Goal: Information Seeking & Learning: Learn about a topic

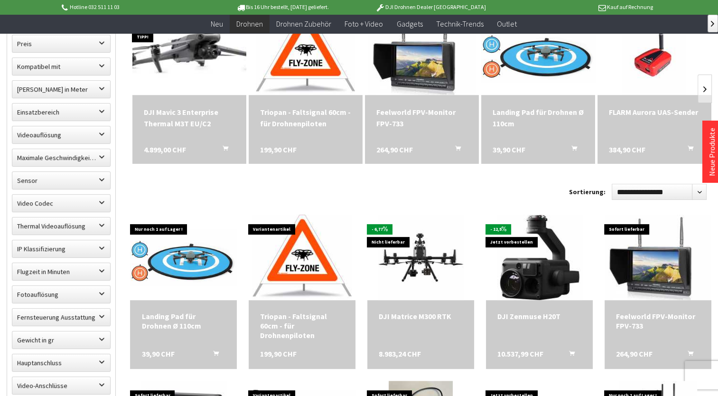
scroll to position [380, 0]
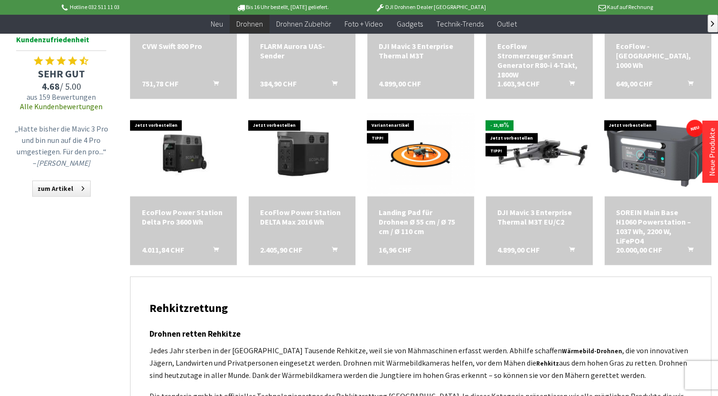
scroll to position [949, 0]
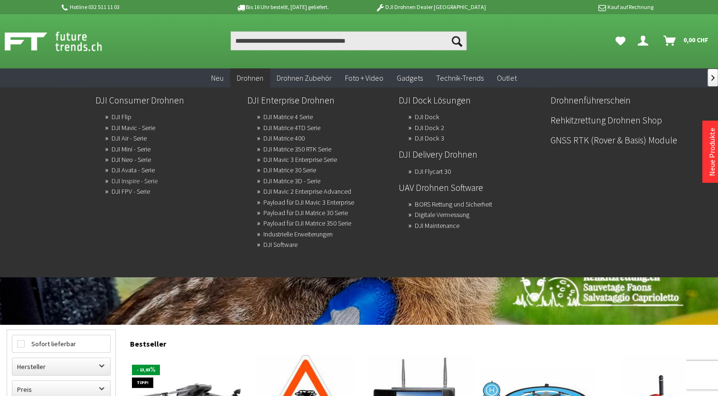
click at [144, 180] on link "DJI Inspire - Serie" at bounding box center [135, 180] width 46 height 13
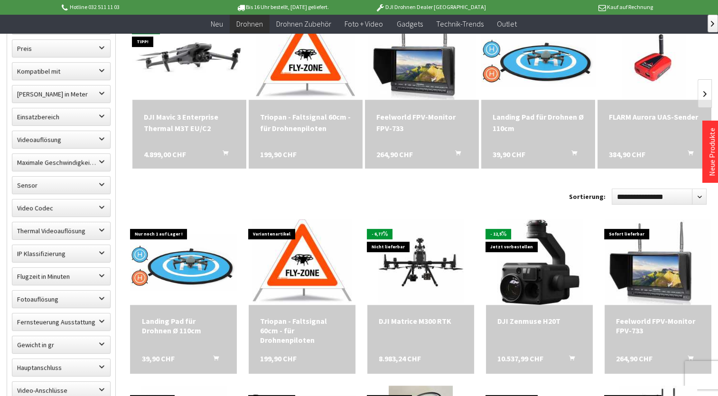
scroll to position [332, 0]
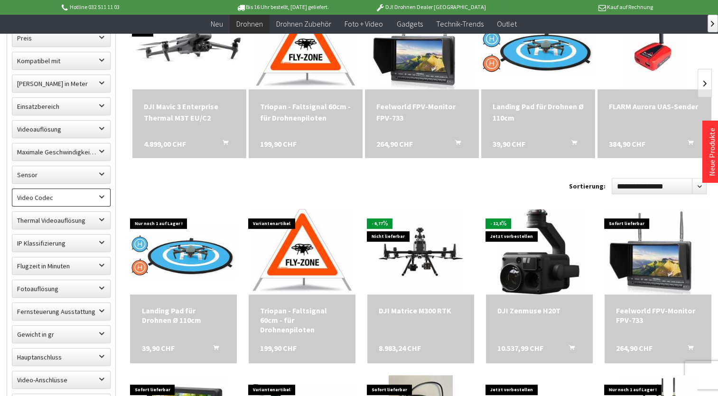
click at [102, 198] on label "Video Codec" at bounding box center [61, 197] width 98 height 17
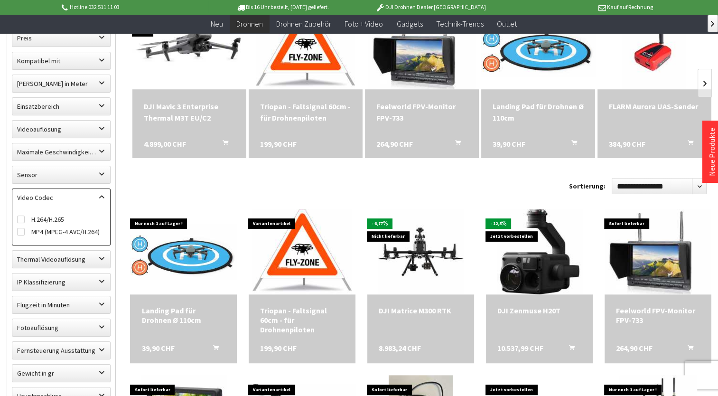
click at [102, 198] on label "Video Codec" at bounding box center [61, 197] width 98 height 17
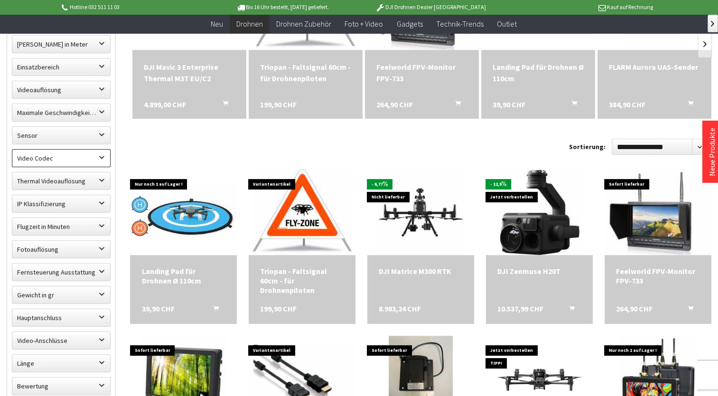
scroll to position [380, 0]
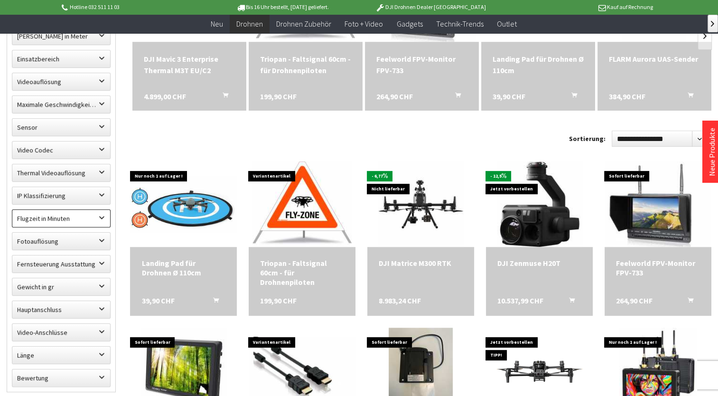
click at [104, 218] on label "Flugzeit in Minuten" at bounding box center [61, 218] width 98 height 17
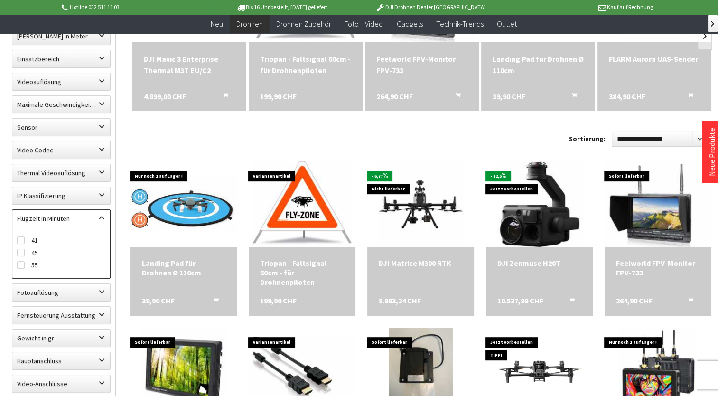
click at [104, 217] on label "Flugzeit in Minuten" at bounding box center [61, 218] width 98 height 17
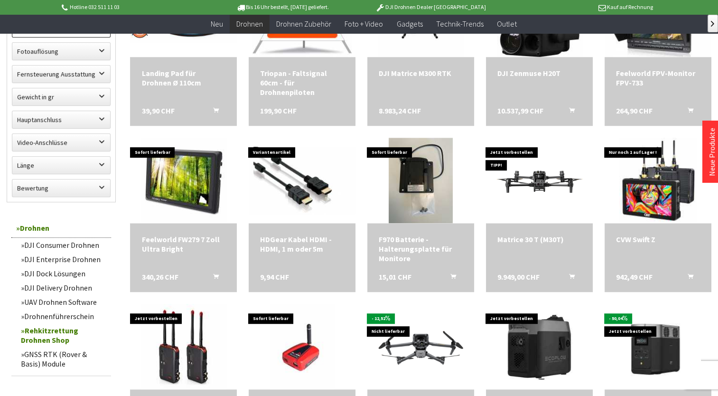
scroll to position [617, 0]
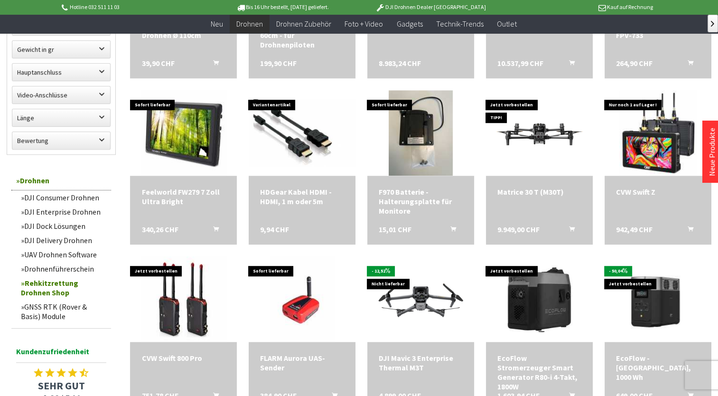
click at [74, 266] on link "Drohnenführerschein" at bounding box center [63, 268] width 95 height 14
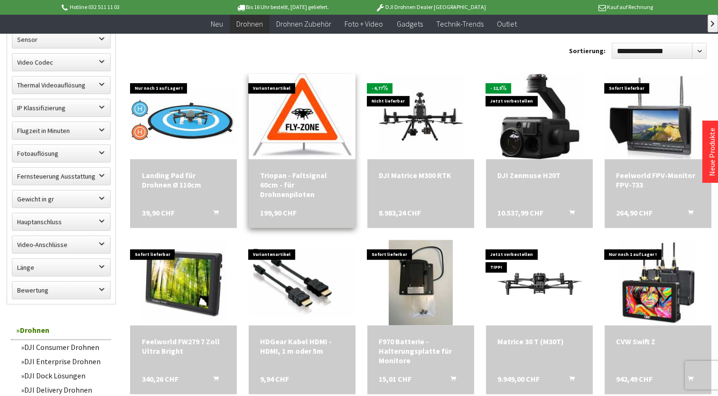
scroll to position [463, 0]
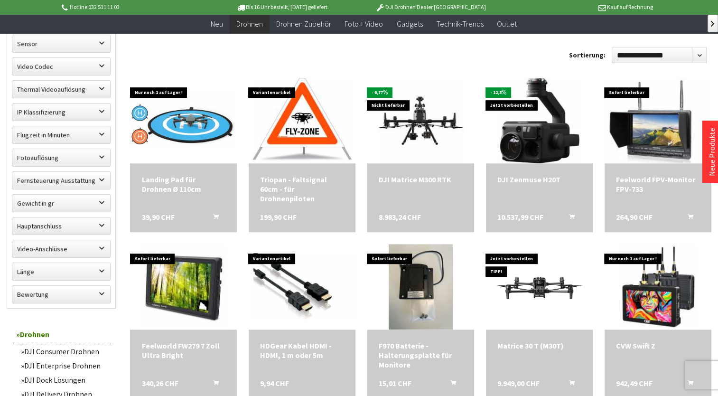
drag, startPoint x: 251, startPoint y: 170, endPoint x: 245, endPoint y: 174, distance: 7.5
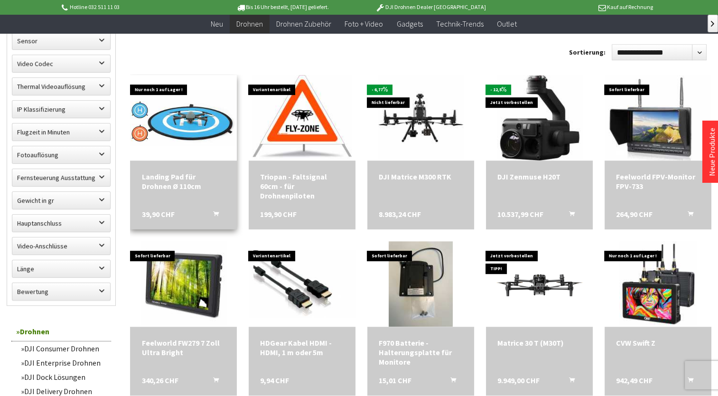
drag, startPoint x: 245, startPoint y: 169, endPoint x: 233, endPoint y: 176, distance: 14.2
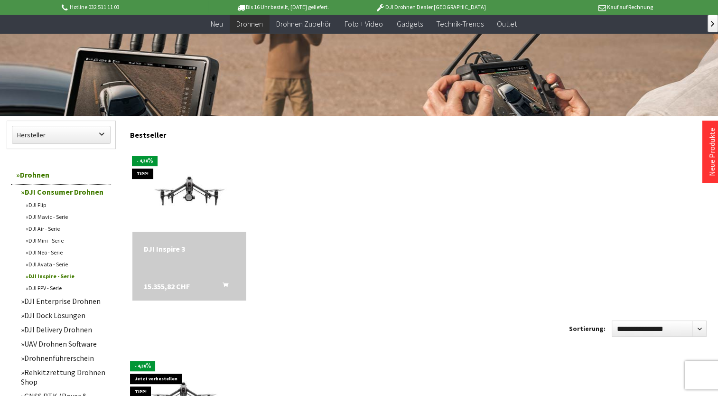
scroll to position [237, 0]
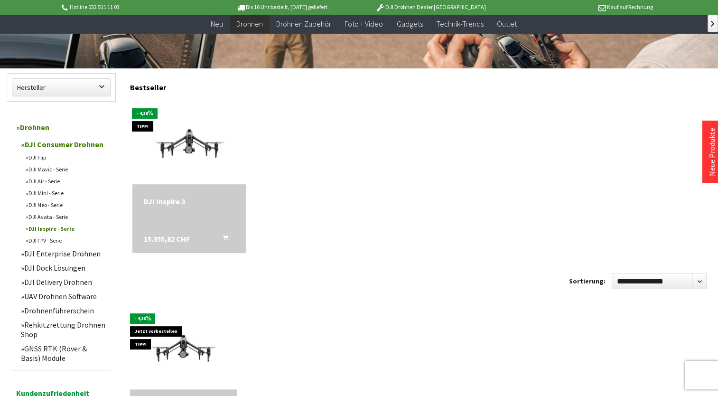
click at [176, 210] on div "DJI Inspire 3 15.355,82 CHF In den Warenkorb" at bounding box center [189, 218] width 114 height 69
click at [169, 202] on div "DJI Inspire 3" at bounding box center [189, 201] width 91 height 11
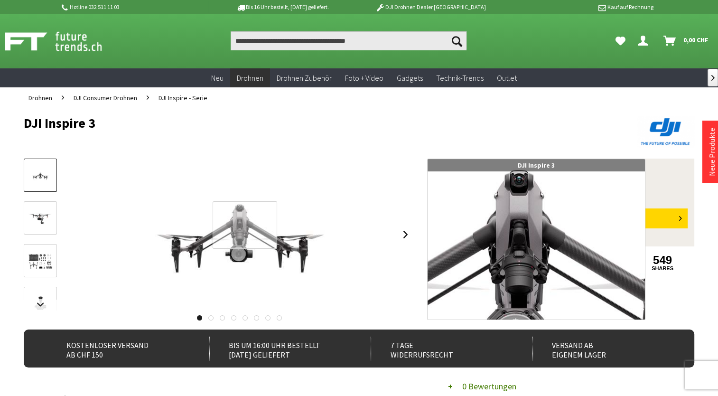
click at [245, 225] on div at bounding box center [245, 225] width 65 height 48
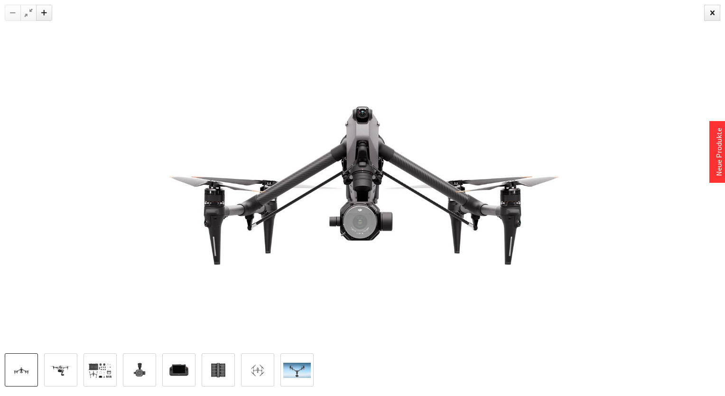
click at [66, 373] on img at bounding box center [61, 371] width 28 height 16
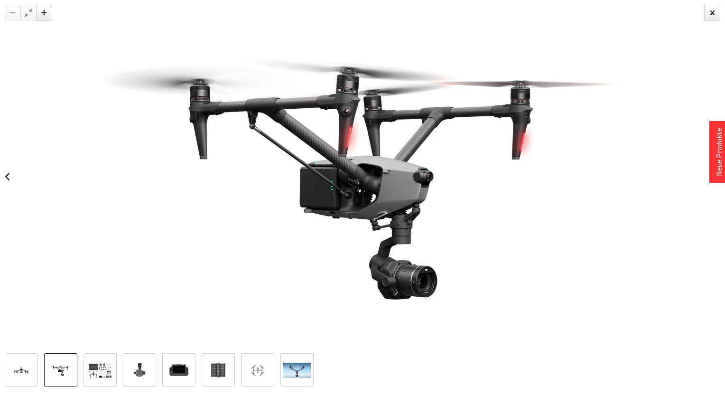
click at [112, 372] on img at bounding box center [100, 370] width 28 height 21
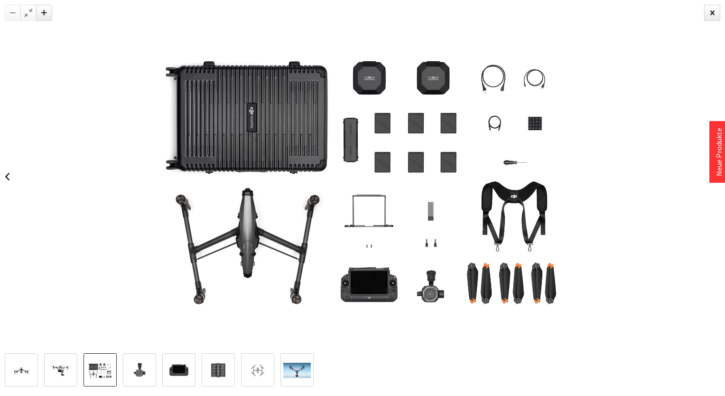
click at [141, 372] on img at bounding box center [140, 370] width 28 height 22
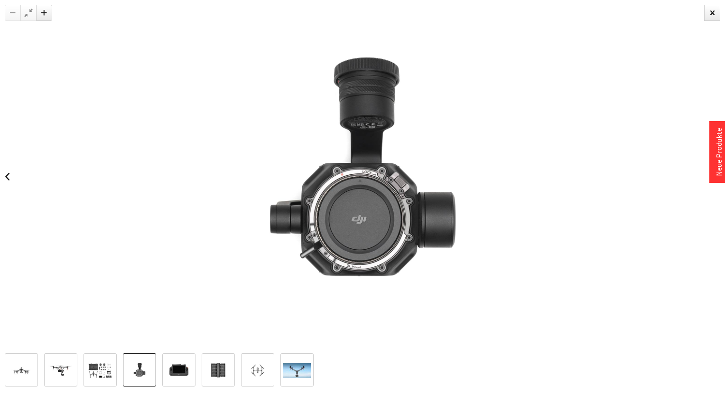
click at [186, 370] on img at bounding box center [179, 370] width 28 height 22
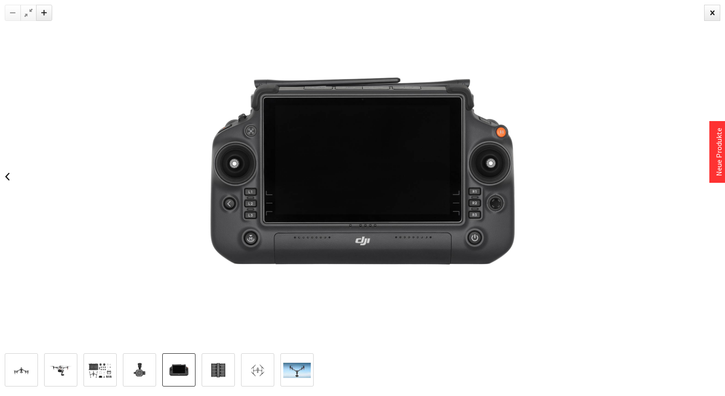
click at [210, 370] on img at bounding box center [219, 370] width 28 height 22
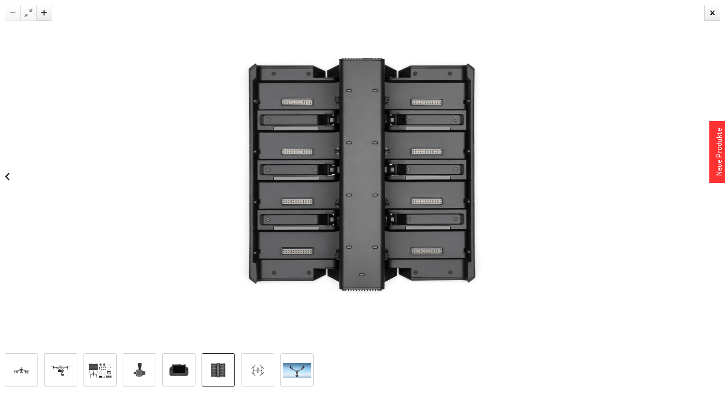
click at [259, 370] on img at bounding box center [258, 371] width 28 height 16
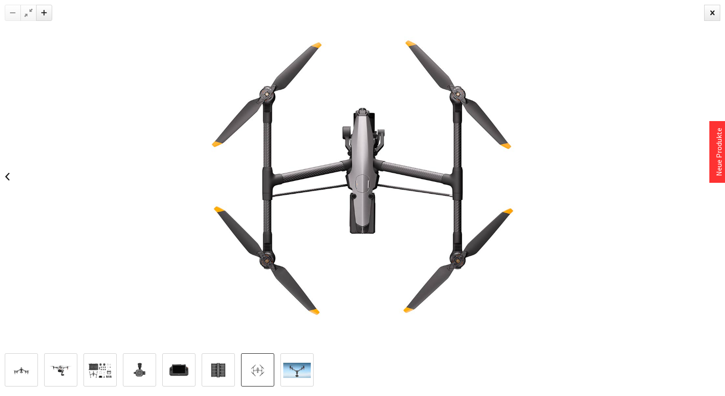
click at [298, 371] on img at bounding box center [297, 371] width 28 height 16
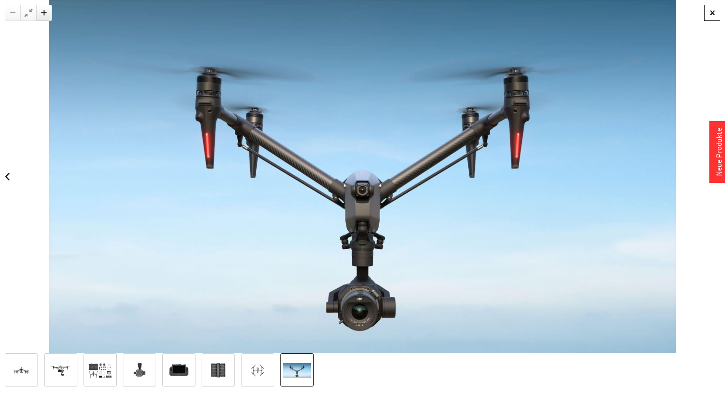
click at [715, 15] on div at bounding box center [712, 13] width 16 height 16
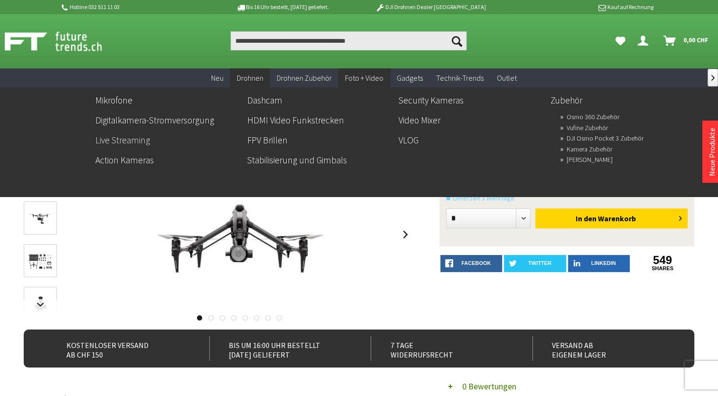
click at [129, 140] on link "Live Streaming" at bounding box center [167, 140] width 144 height 16
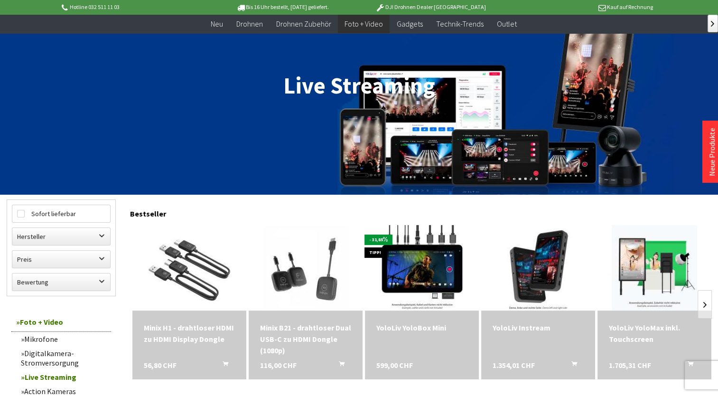
scroll to position [142, 0]
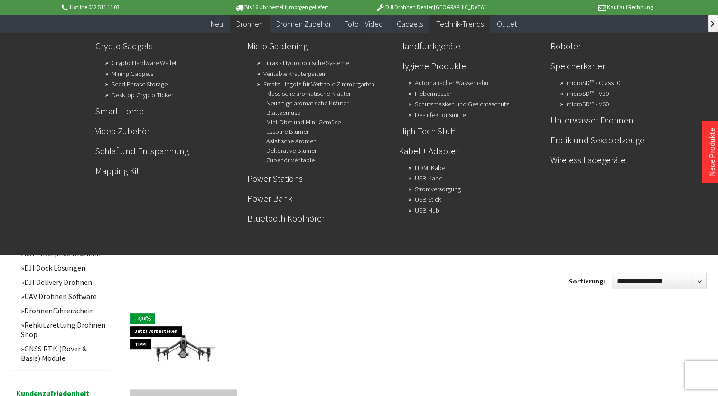
drag, startPoint x: 422, startPoint y: 80, endPoint x: 418, endPoint y: 82, distance: 4.9
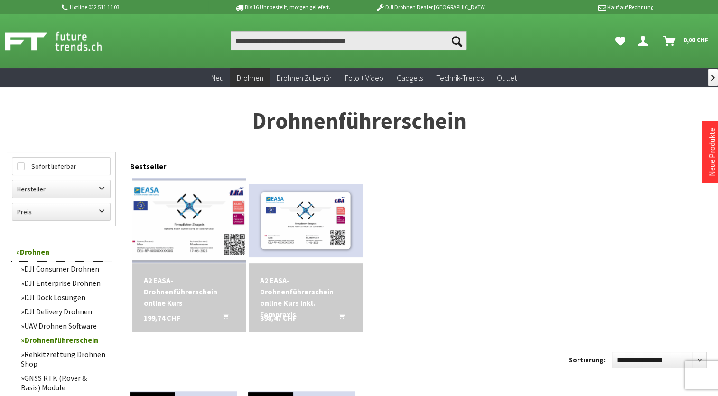
click at [194, 231] on img at bounding box center [189, 220] width 159 height 102
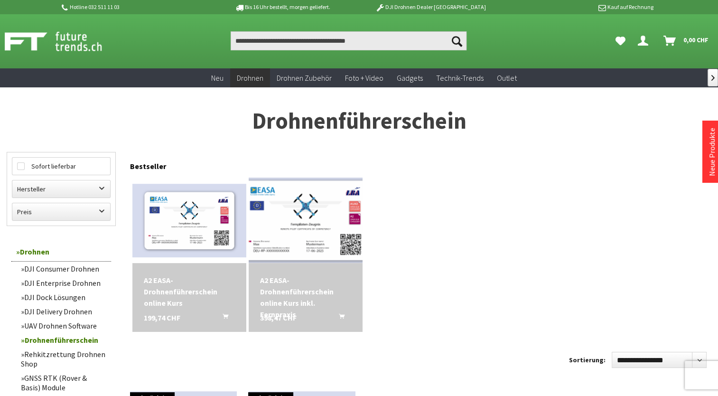
click at [310, 248] on img at bounding box center [305, 220] width 159 height 102
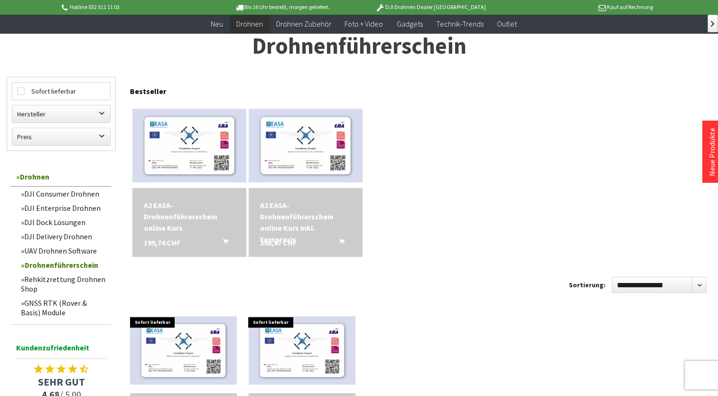
scroll to position [95, 0]
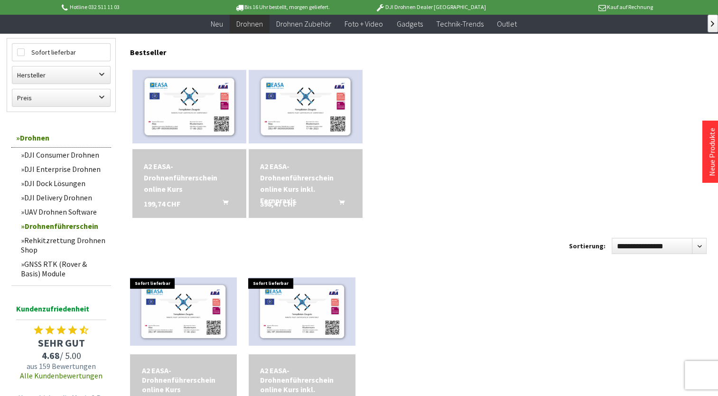
click at [79, 241] on link "Rehkitzrettung Drohnen Shop" at bounding box center [63, 245] width 95 height 24
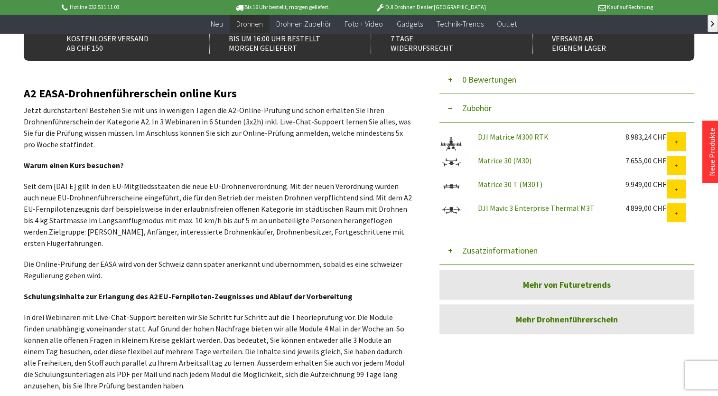
scroll to position [285, 0]
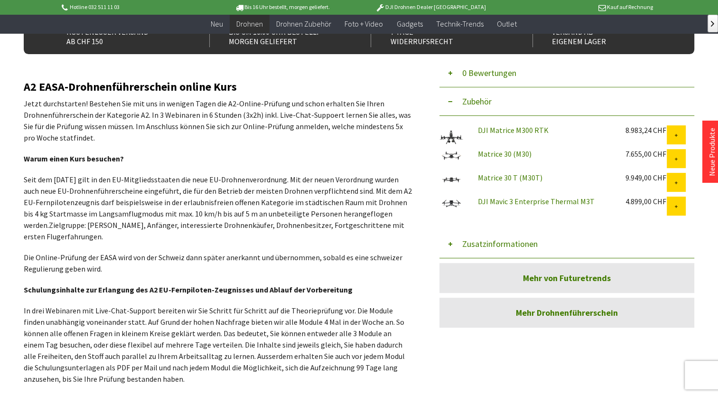
drag, startPoint x: 251, startPoint y: 241, endPoint x: 252, endPoint y: 230, distance: 10.5
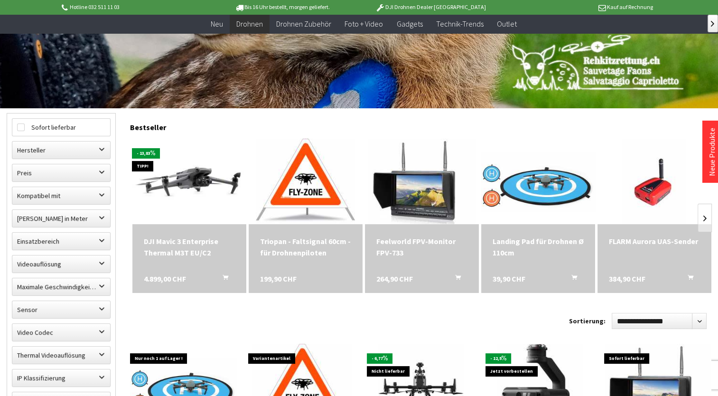
scroll to position [190, 0]
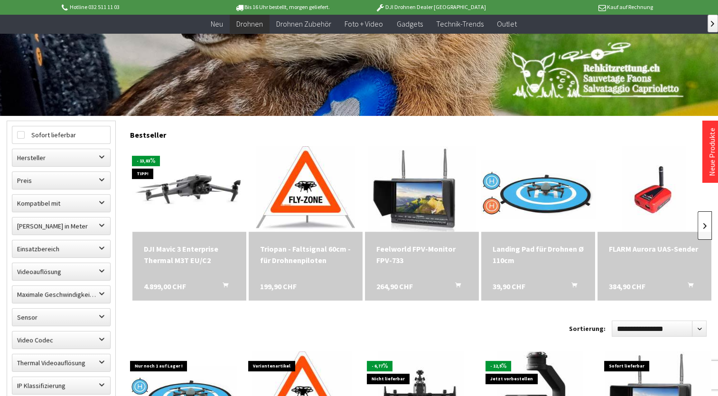
click at [706, 225] on link at bounding box center [705, 225] width 14 height 28
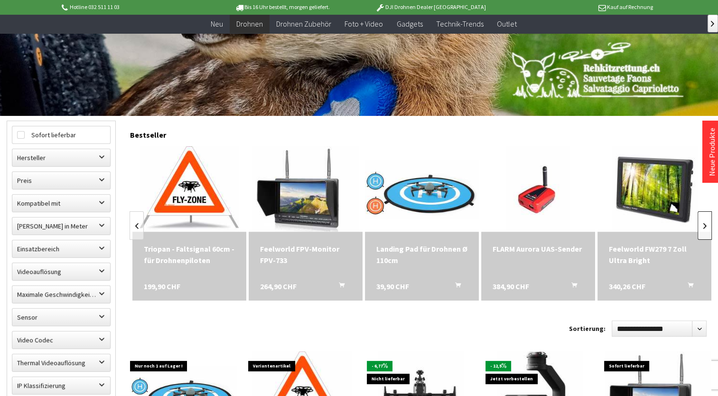
click at [706, 225] on link at bounding box center [705, 225] width 14 height 28
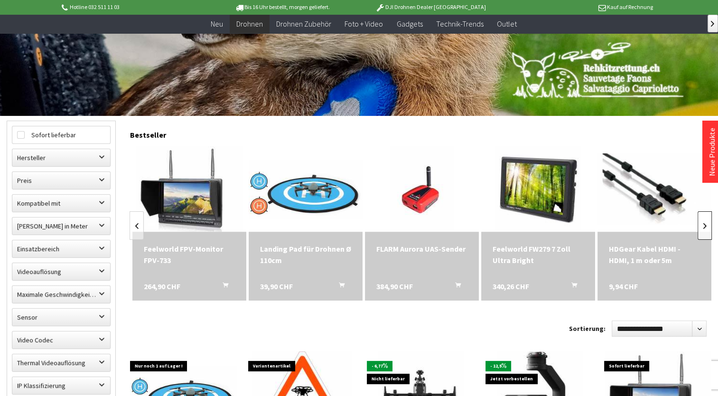
click at [706, 225] on link at bounding box center [705, 225] width 14 height 28
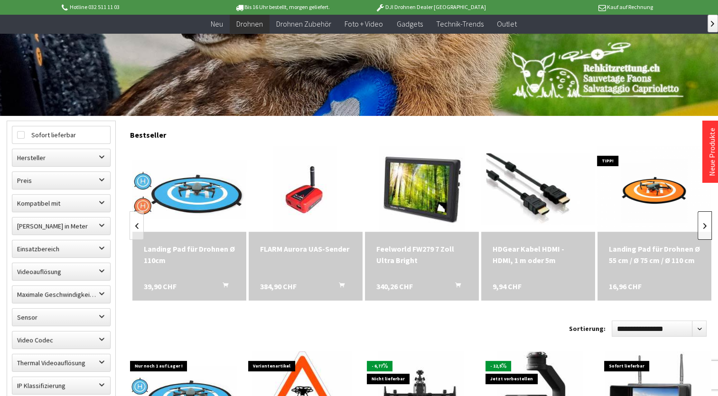
click at [706, 225] on link at bounding box center [705, 225] width 14 height 28
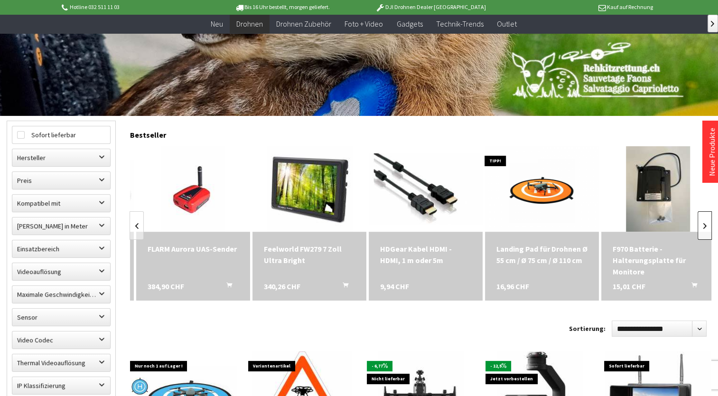
scroll to position [0, 465]
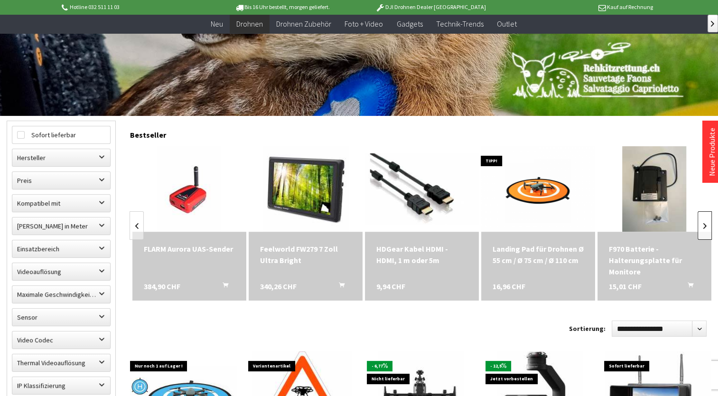
click at [706, 225] on link at bounding box center [705, 225] width 14 height 28
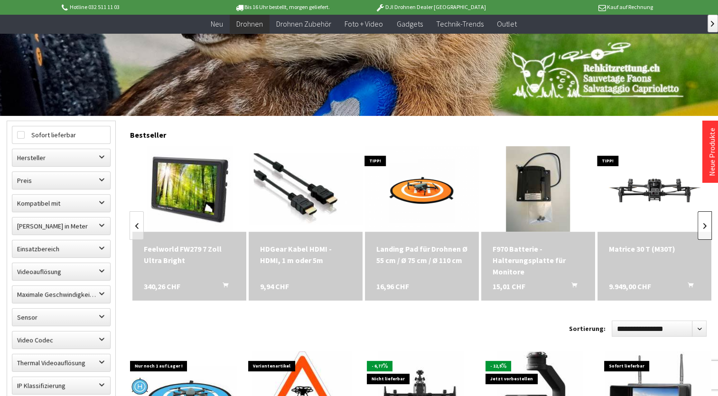
click at [706, 225] on link at bounding box center [705, 225] width 14 height 28
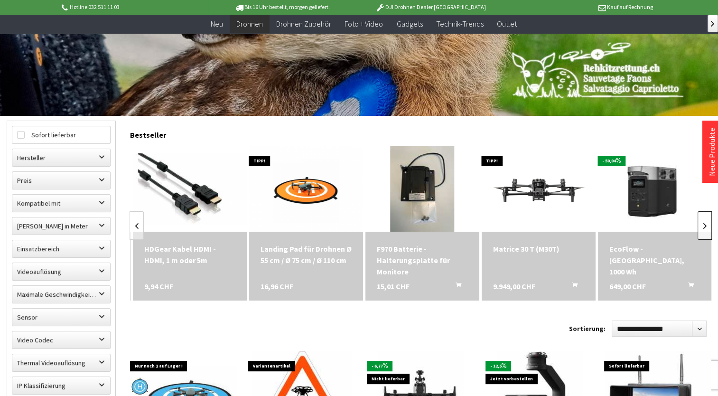
scroll to position [0, 698]
click at [706, 225] on link at bounding box center [705, 225] width 14 height 28
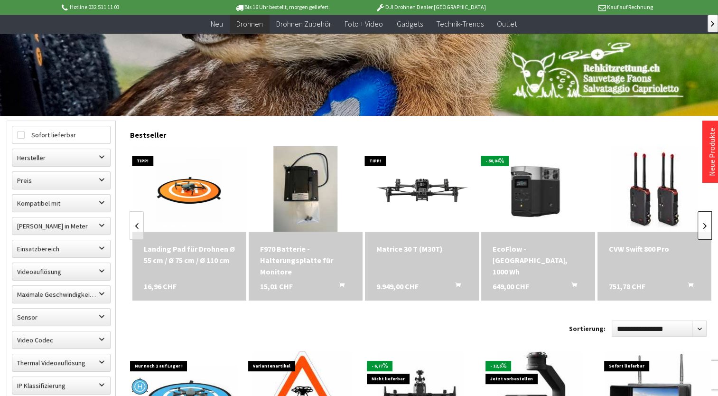
click at [706, 225] on link at bounding box center [705, 225] width 14 height 28
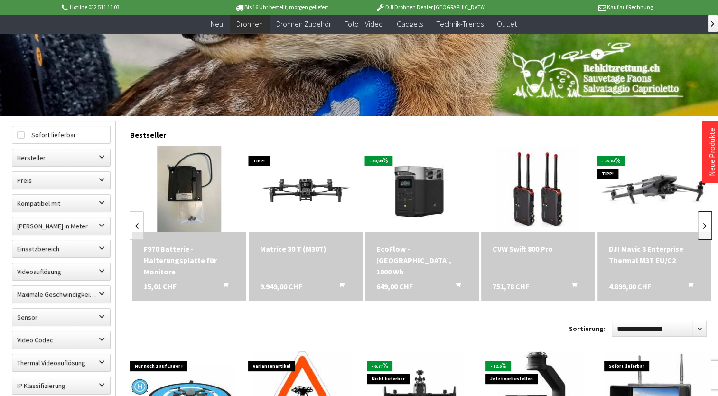
click at [706, 225] on link at bounding box center [705, 225] width 14 height 28
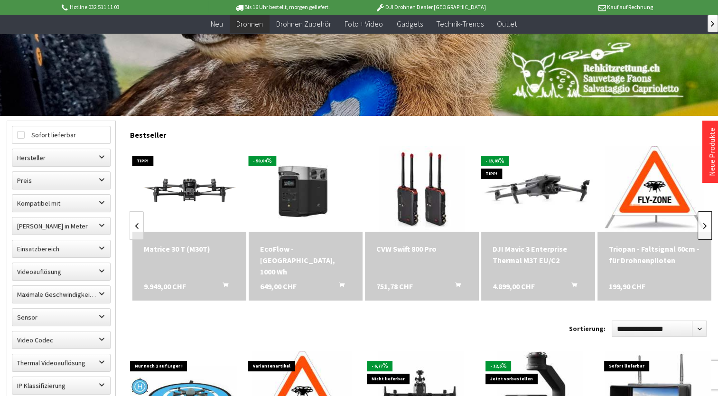
click at [706, 225] on link at bounding box center [705, 225] width 14 height 28
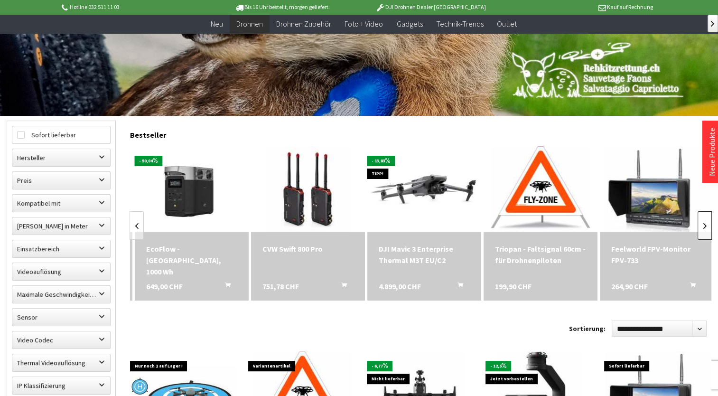
scroll to position [0, 1163]
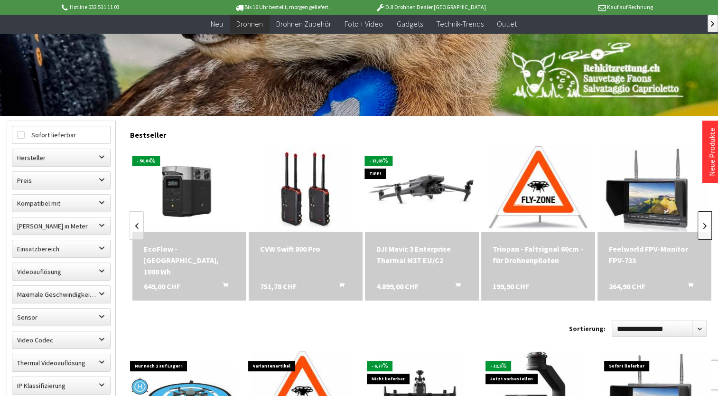
click at [706, 225] on link at bounding box center [705, 225] width 14 height 28
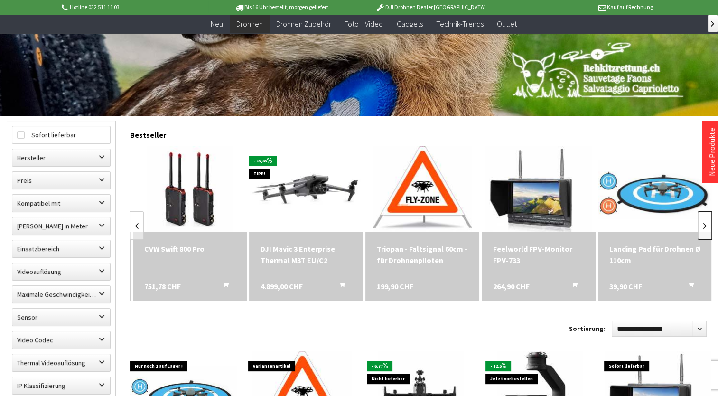
scroll to position [0, 1279]
click at [706, 225] on link at bounding box center [705, 225] width 14 height 28
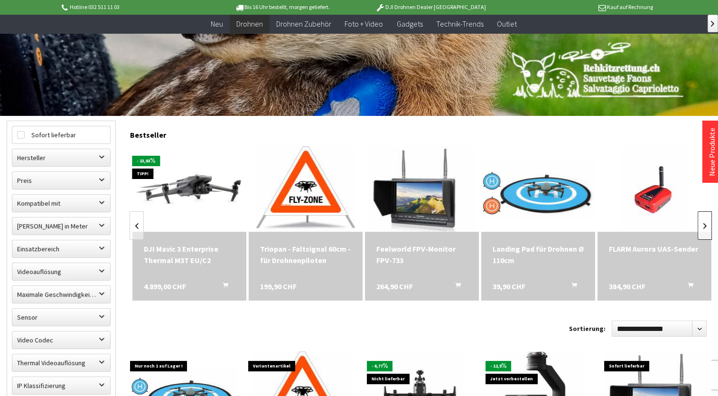
click at [706, 225] on link at bounding box center [705, 225] width 14 height 28
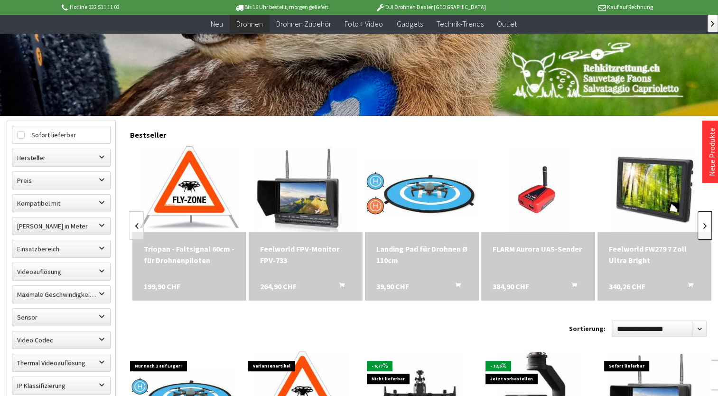
click at [706, 225] on link at bounding box center [705, 225] width 14 height 28
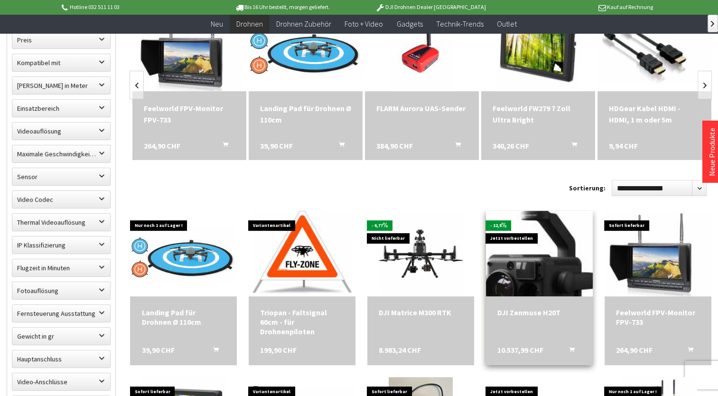
scroll to position [332, 0]
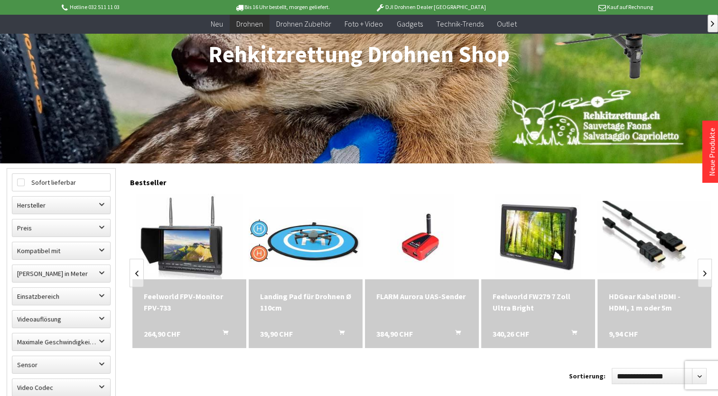
drag, startPoint x: 321, startPoint y: 186, endPoint x: 300, endPoint y: 175, distance: 23.6
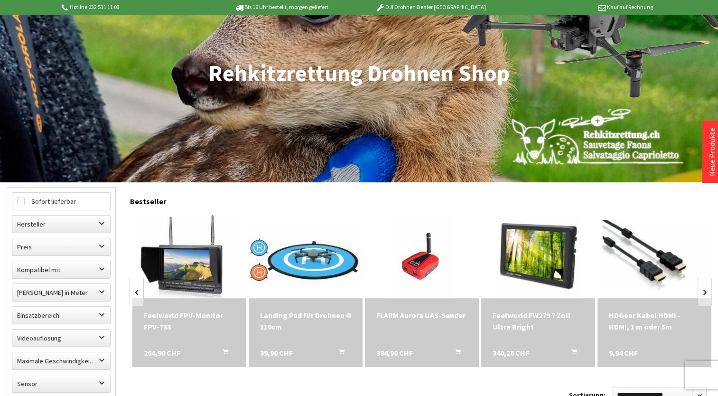
scroll to position [1, 0]
